Goal: Information Seeking & Learning: Learn about a topic

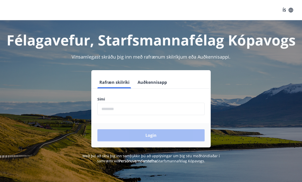
click at [115, 110] on input "phone" at bounding box center [150, 109] width 107 height 12
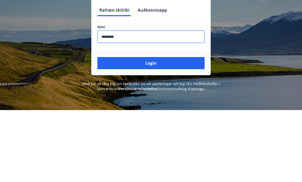
type input "********"
click at [177, 129] on button "Login" at bounding box center [150, 135] width 107 height 12
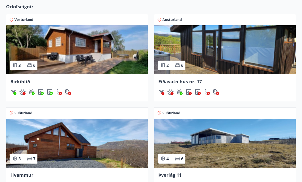
scroll to position [455, 0]
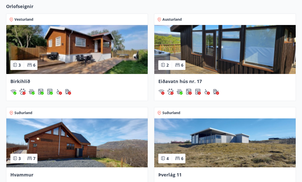
click at [226, 145] on img at bounding box center [224, 142] width 141 height 49
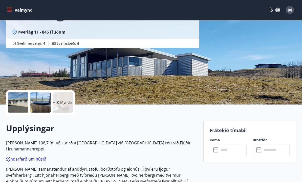
scroll to position [49, 0]
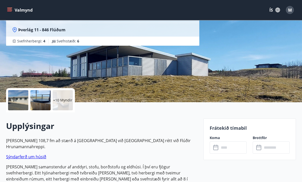
click at [25, 102] on div at bounding box center [18, 100] width 20 height 20
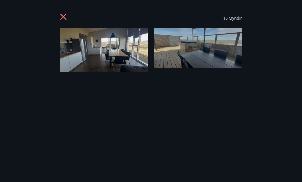
click at [98, 46] on img at bounding box center [104, 50] width 88 height 44
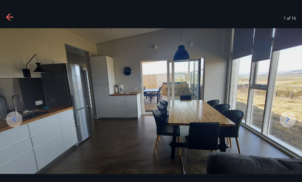
click at [284, 124] on icon at bounding box center [287, 119] width 8 height 8
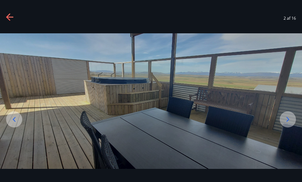
click at [288, 122] on icon at bounding box center [287, 119] width 3 height 5
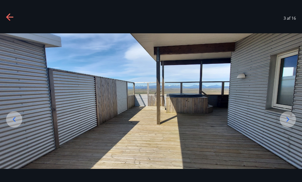
click at [285, 124] on icon at bounding box center [287, 119] width 8 height 8
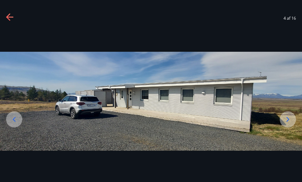
click at [282, 128] on div at bounding box center [287, 119] width 16 height 16
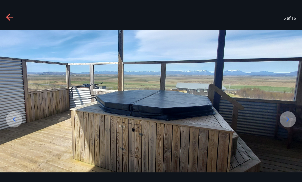
click at [288, 122] on icon at bounding box center [287, 119] width 3 height 5
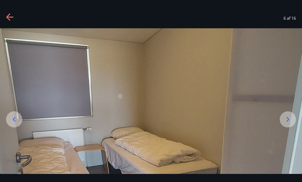
click at [289, 124] on icon at bounding box center [287, 119] width 8 height 8
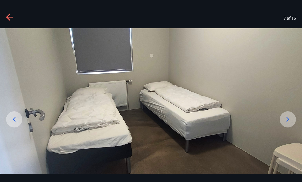
click at [287, 122] on icon at bounding box center [287, 119] width 3 height 5
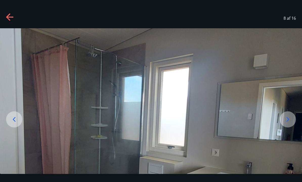
click at [287, 124] on icon at bounding box center [287, 119] width 8 height 8
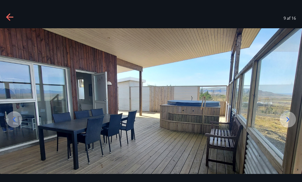
click at [284, 124] on icon at bounding box center [287, 119] width 8 height 8
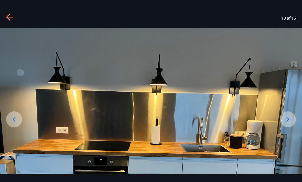
click at [290, 124] on icon at bounding box center [287, 119] width 8 height 8
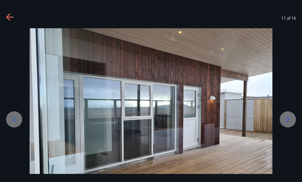
click at [286, 124] on icon at bounding box center [287, 119] width 8 height 8
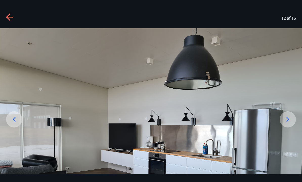
click at [284, 124] on icon at bounding box center [287, 119] width 8 height 8
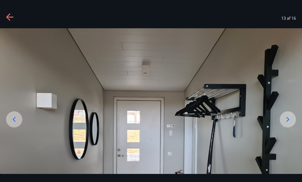
click at [288, 122] on div at bounding box center [287, 119] width 16 height 16
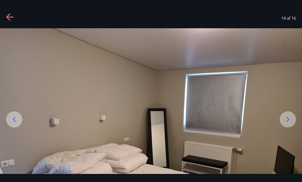
click at [285, 124] on icon at bounding box center [287, 119] width 8 height 8
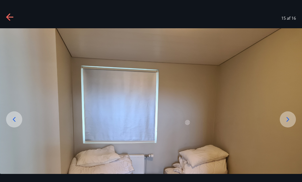
click at [13, 18] on icon at bounding box center [10, 17] width 8 height 8
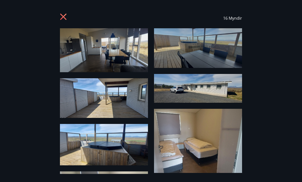
click at [65, 14] on icon at bounding box center [64, 17] width 8 height 8
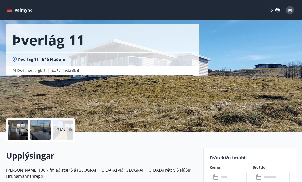
scroll to position [0, 0]
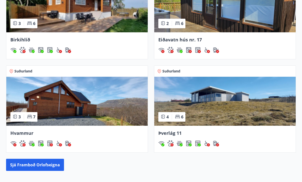
scroll to position [497, 0]
click at [69, 105] on img at bounding box center [76, 101] width 141 height 49
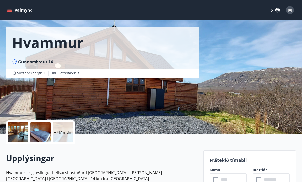
scroll to position [18, 0]
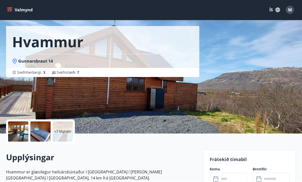
click at [24, 132] on div at bounding box center [18, 132] width 20 height 20
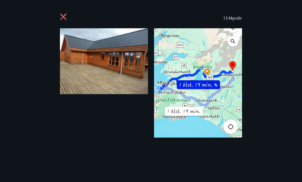
click at [154, 126] on img at bounding box center [198, 82] width 88 height 109
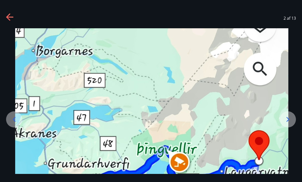
scroll to position [0, 0]
click at [13, 15] on icon at bounding box center [10, 17] width 8 height 8
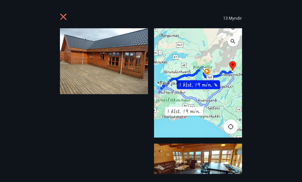
click at [182, 157] on img at bounding box center [198, 164] width 88 height 41
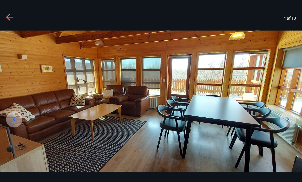
click at [288, 84] on img at bounding box center [151, 101] width 302 height 141
click at [287, 84] on img at bounding box center [151, 101] width 302 height 141
click at [286, 88] on img at bounding box center [151, 101] width 302 height 141
click at [286, 124] on icon at bounding box center [287, 119] width 8 height 8
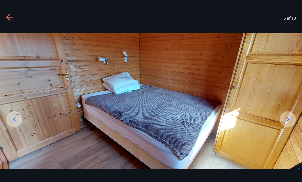
click at [285, 124] on icon at bounding box center [287, 119] width 8 height 8
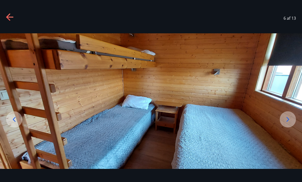
click at [290, 124] on icon at bounding box center [287, 119] width 8 height 8
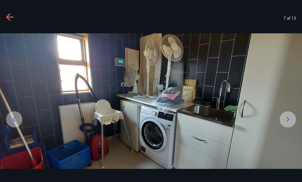
click at [288, 124] on icon at bounding box center [287, 119] width 8 height 8
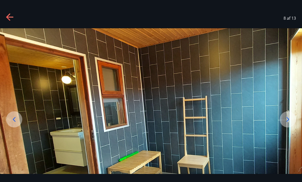
click at [290, 124] on icon at bounding box center [287, 119] width 8 height 8
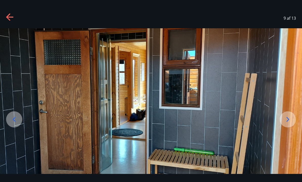
click at [294, 126] on div at bounding box center [287, 119] width 16 height 16
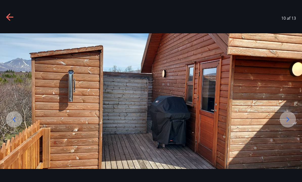
click at [286, 124] on icon at bounding box center [287, 119] width 8 height 8
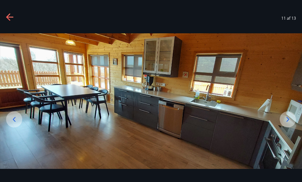
click at [294, 124] on div at bounding box center [287, 119] width 16 height 16
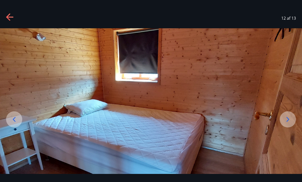
click at [289, 124] on icon at bounding box center [287, 119] width 8 height 8
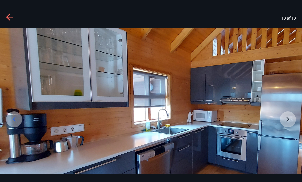
click at [293, 125] on img at bounding box center [151, 113] width 302 height 170
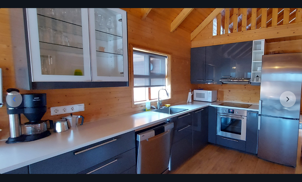
click at [291, 105] on img at bounding box center [151, 93] width 302 height 170
click at [290, 102] on img at bounding box center [151, 93] width 302 height 170
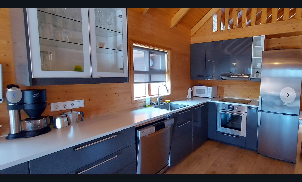
scroll to position [24, 0]
click at [290, 101] on img at bounding box center [151, 89] width 302 height 170
click at [288, 101] on img at bounding box center [151, 89] width 302 height 170
click at [17, 103] on div at bounding box center [14, 95] width 16 height 16
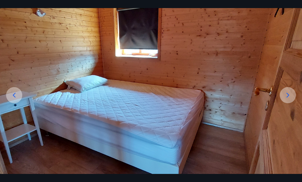
click at [16, 99] on icon at bounding box center [14, 95] width 8 height 8
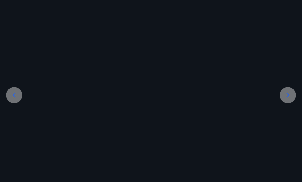
scroll to position [0, 0]
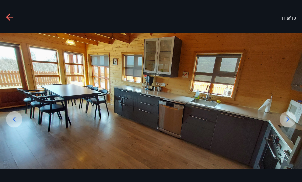
click at [15, 124] on icon at bounding box center [14, 119] width 8 height 8
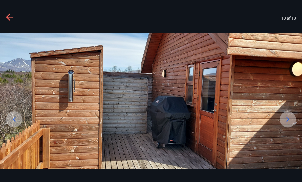
click at [13, 124] on icon at bounding box center [14, 119] width 8 height 8
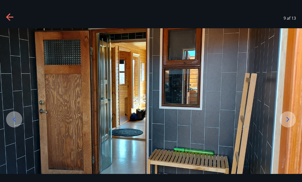
click at [15, 124] on icon at bounding box center [14, 119] width 8 height 8
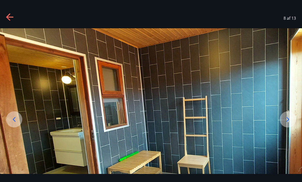
click at [18, 128] on div at bounding box center [14, 119] width 16 height 16
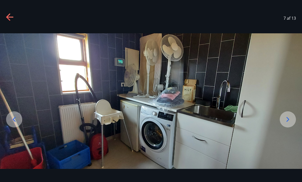
click at [16, 124] on icon at bounding box center [14, 119] width 8 height 8
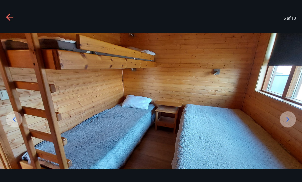
click at [15, 124] on icon at bounding box center [14, 119] width 8 height 8
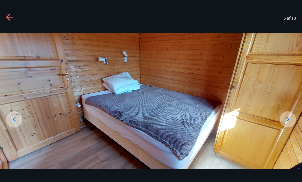
click at [14, 122] on icon at bounding box center [14, 119] width 3 height 5
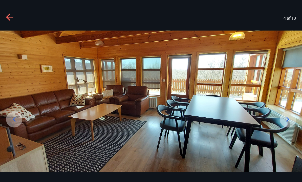
click at [16, 124] on icon at bounding box center [14, 119] width 8 height 8
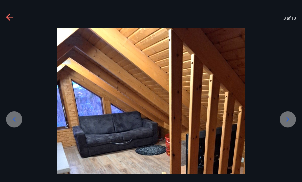
click at [14, 124] on icon at bounding box center [14, 119] width 8 height 8
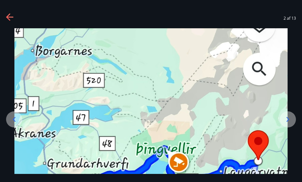
click at [14, 124] on icon at bounding box center [14, 119] width 8 height 8
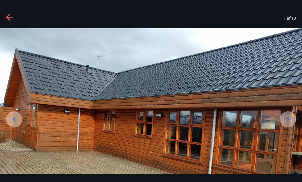
click at [13, 122] on icon at bounding box center [14, 119] width 3 height 5
click at [16, 124] on icon at bounding box center [14, 119] width 8 height 8
click at [15, 122] on icon at bounding box center [14, 119] width 3 height 5
click at [14, 128] on div at bounding box center [14, 119] width 16 height 16
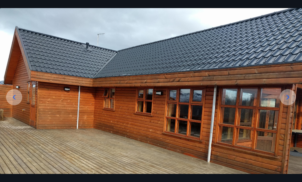
scroll to position [26, 0]
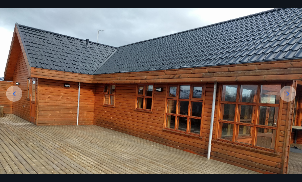
click at [15, 98] on icon at bounding box center [14, 94] width 8 height 8
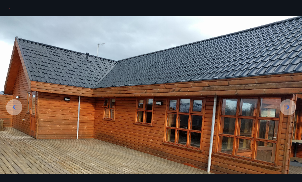
scroll to position [15, 0]
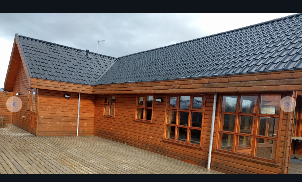
click at [13, 107] on icon at bounding box center [14, 104] width 3 height 5
click at [16, 108] on icon at bounding box center [14, 104] width 8 height 8
click at [15, 108] on icon at bounding box center [14, 104] width 8 height 8
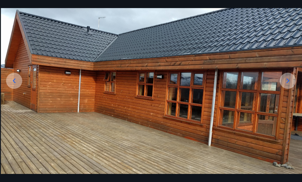
scroll to position [38, 0]
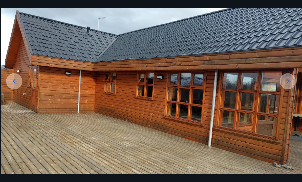
click at [286, 85] on icon at bounding box center [287, 81] width 8 height 8
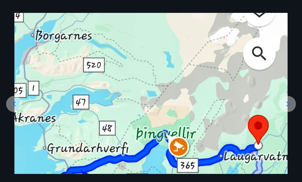
scroll to position [15, 0]
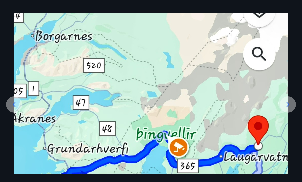
click at [289, 109] on icon at bounding box center [287, 105] width 8 height 8
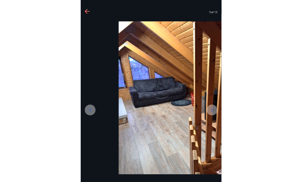
scroll to position [18, 0]
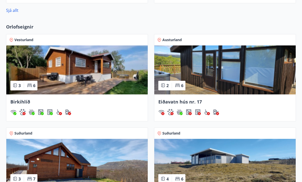
scroll to position [429, 0]
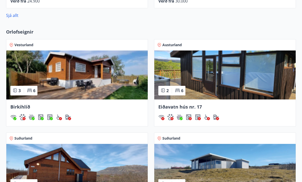
click at [84, 70] on img at bounding box center [76, 75] width 141 height 49
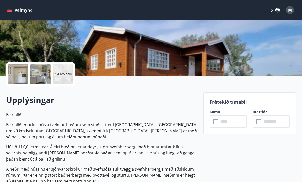
scroll to position [67, 0]
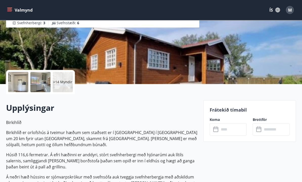
click at [23, 84] on div at bounding box center [18, 82] width 20 height 20
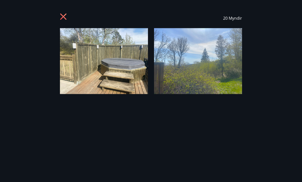
scroll to position [67, 0]
click at [201, 43] on img at bounding box center [198, 61] width 88 height 66
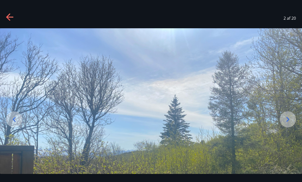
click at [287, 124] on icon at bounding box center [287, 119] width 8 height 8
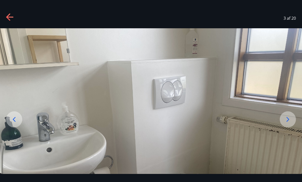
click at [290, 124] on icon at bounding box center [287, 119] width 8 height 8
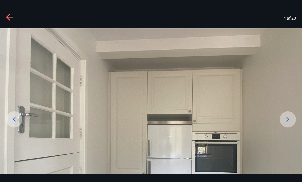
click at [290, 124] on icon at bounding box center [287, 119] width 8 height 8
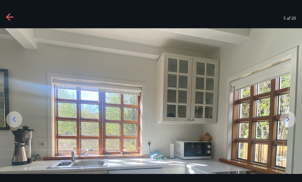
click at [287, 122] on icon at bounding box center [287, 119] width 3 height 5
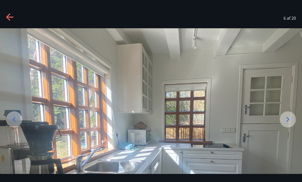
click at [290, 124] on icon at bounding box center [287, 119] width 8 height 8
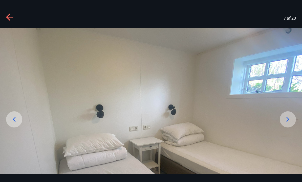
click at [288, 124] on icon at bounding box center [287, 119] width 8 height 8
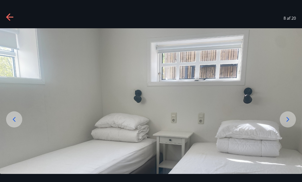
click at [285, 124] on icon at bounding box center [287, 119] width 8 height 8
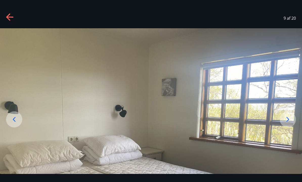
click at [286, 124] on icon at bounding box center [287, 119] width 8 height 8
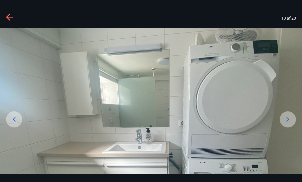
click at [288, 124] on icon at bounding box center [287, 119] width 8 height 8
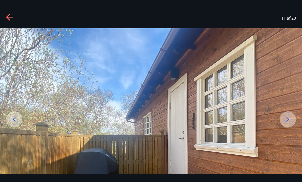
click at [287, 124] on icon at bounding box center [287, 119] width 8 height 8
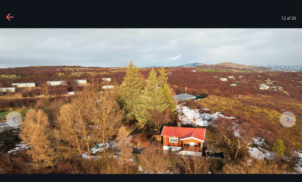
click at [292, 125] on div at bounding box center [287, 119] width 16 height 16
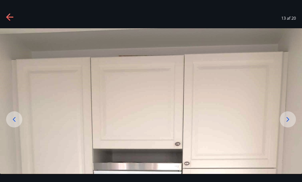
click at [291, 124] on icon at bounding box center [287, 119] width 8 height 8
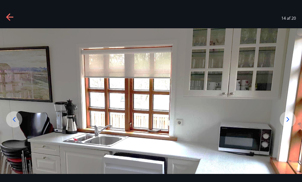
click at [289, 124] on icon at bounding box center [287, 119] width 8 height 8
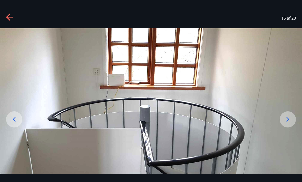
click at [289, 124] on icon at bounding box center [287, 119] width 8 height 8
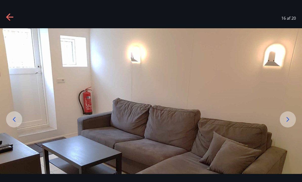
click at [288, 124] on icon at bounding box center [287, 119] width 8 height 8
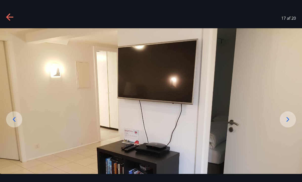
click at [290, 124] on icon at bounding box center [287, 119] width 8 height 8
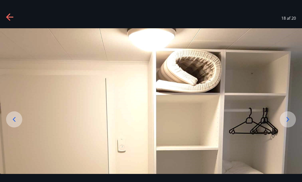
click at [290, 124] on icon at bounding box center [287, 119] width 8 height 8
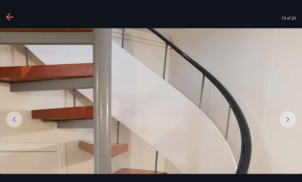
click at [290, 124] on icon at bounding box center [287, 119] width 8 height 8
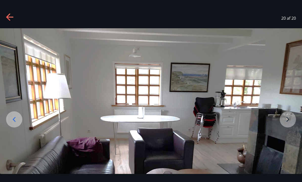
click at [291, 124] on img at bounding box center [151, 141] width 302 height 226
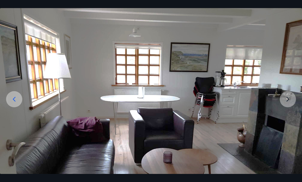
click at [290, 111] on img at bounding box center [151, 121] width 302 height 226
click at [291, 109] on img at bounding box center [151, 121] width 302 height 226
click at [293, 106] on img at bounding box center [151, 121] width 302 height 226
click at [289, 108] on img at bounding box center [151, 121] width 302 height 226
click at [292, 105] on img at bounding box center [151, 121] width 302 height 226
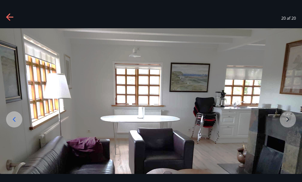
scroll to position [0, 0]
click at [10, 17] on icon at bounding box center [9, 17] width 7 height 1
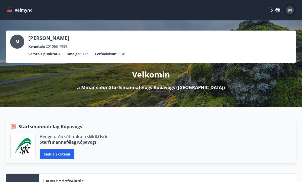
click at [291, 11] on div "M" at bounding box center [289, 10] width 8 height 8
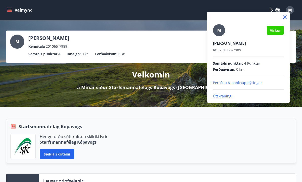
click at [227, 96] on p "Útskráning" at bounding box center [248, 96] width 71 height 5
